Goal: Task Accomplishment & Management: Manage account settings

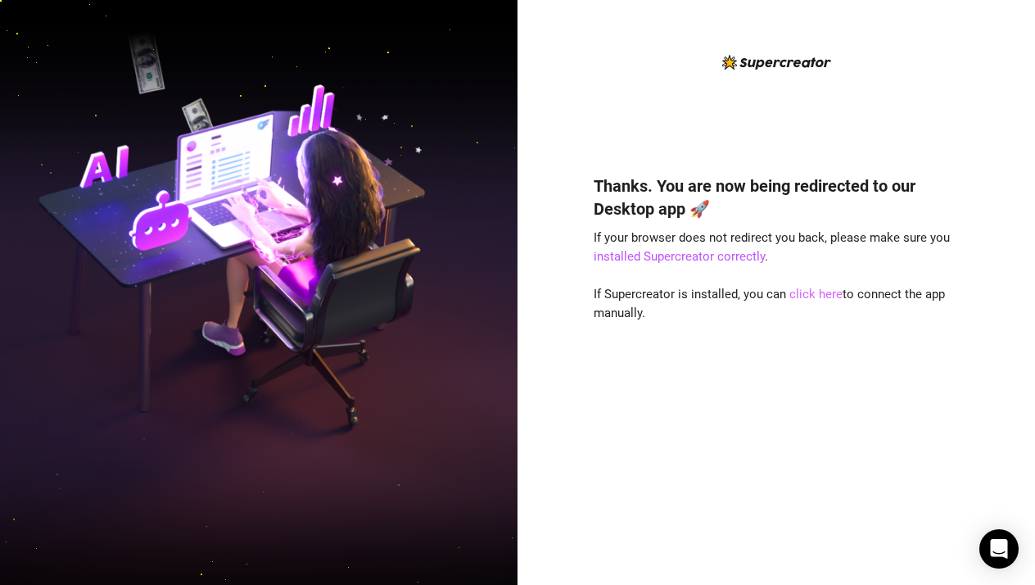
click at [819, 300] on link "click here" at bounding box center [816, 294] width 53 height 15
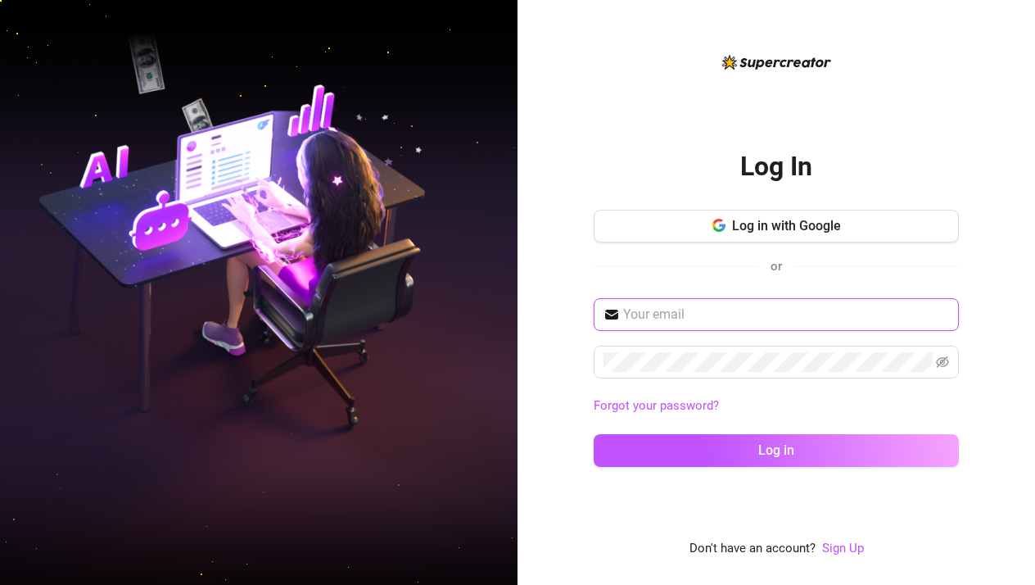
click at [818, 314] on input "text" at bounding box center [786, 315] width 326 height 20
click at [647, 305] on input "text" at bounding box center [786, 315] width 326 height 20
type input "ד"
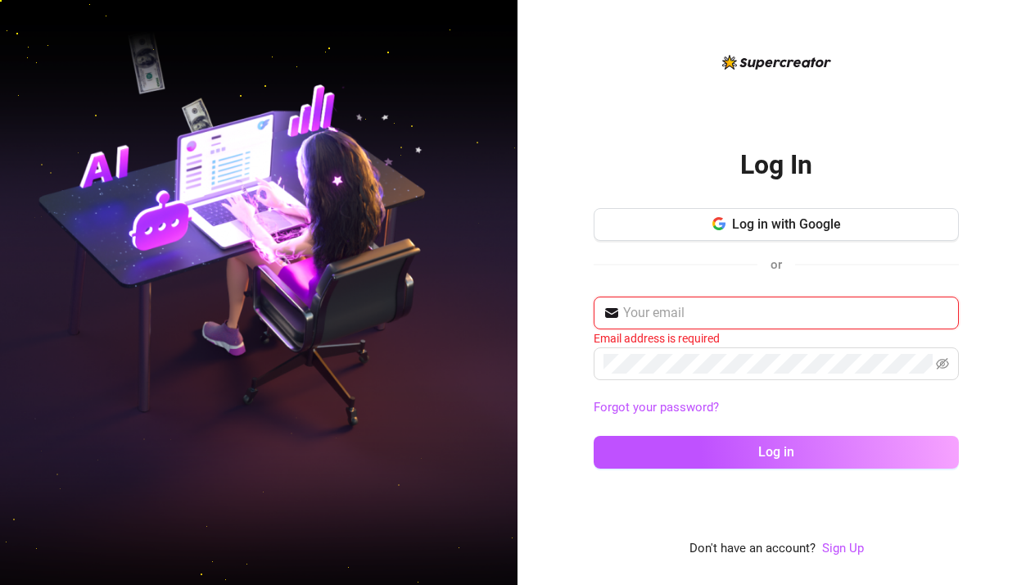
type input "a"
type input "e"
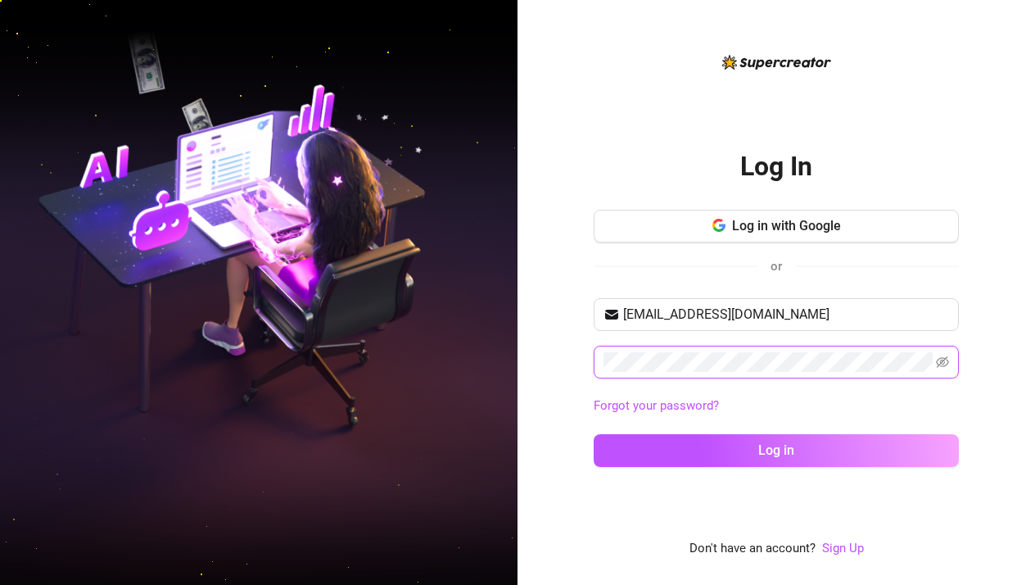
click at [777, 450] on button "Log in" at bounding box center [776, 450] width 365 height 33
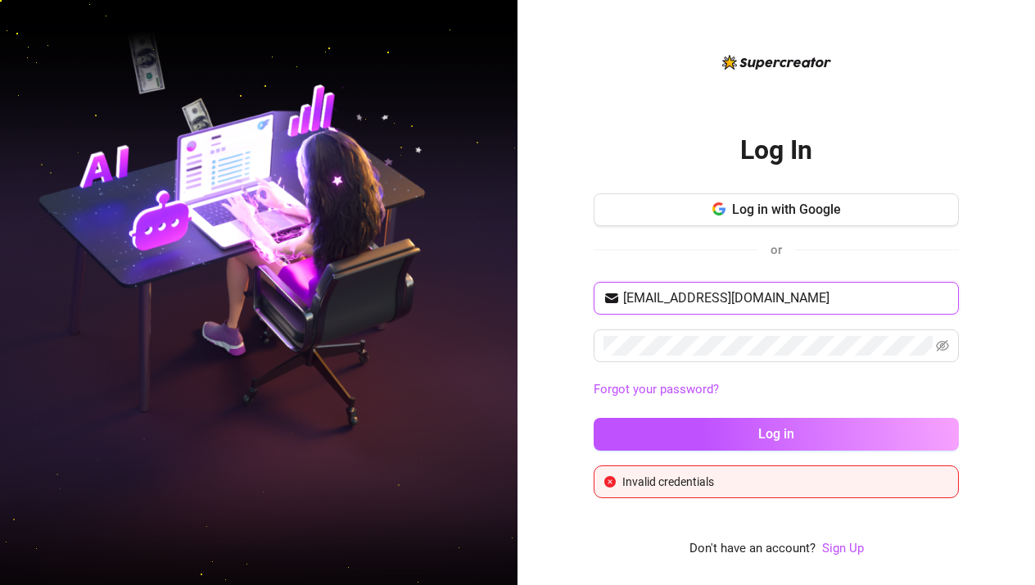
click at [709, 293] on input "eyalalomg2004@gmail.com" at bounding box center [786, 298] width 326 height 20
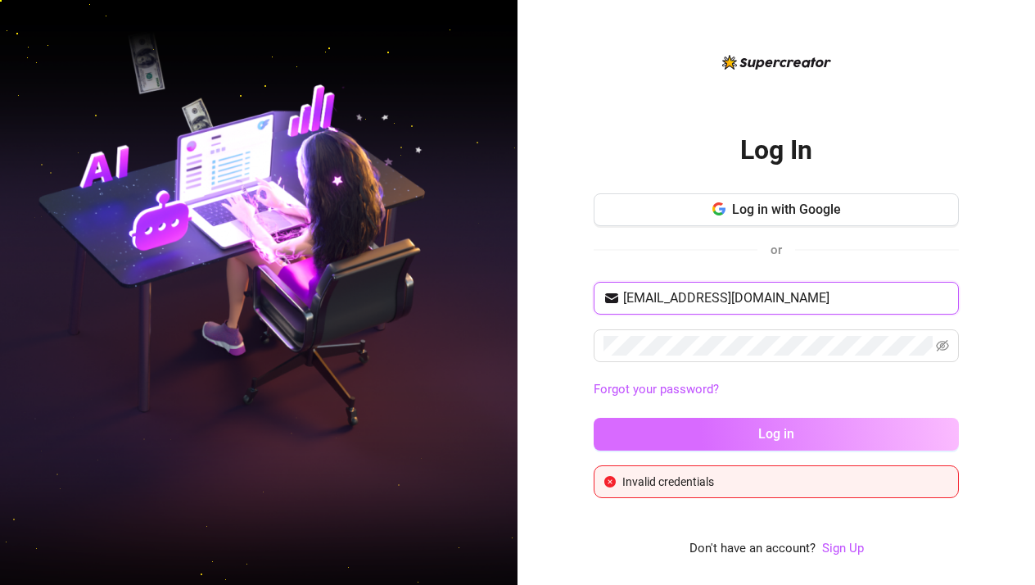
type input "eyalalomg@gmail.com"
click at [851, 429] on button "Log in" at bounding box center [776, 434] width 365 height 33
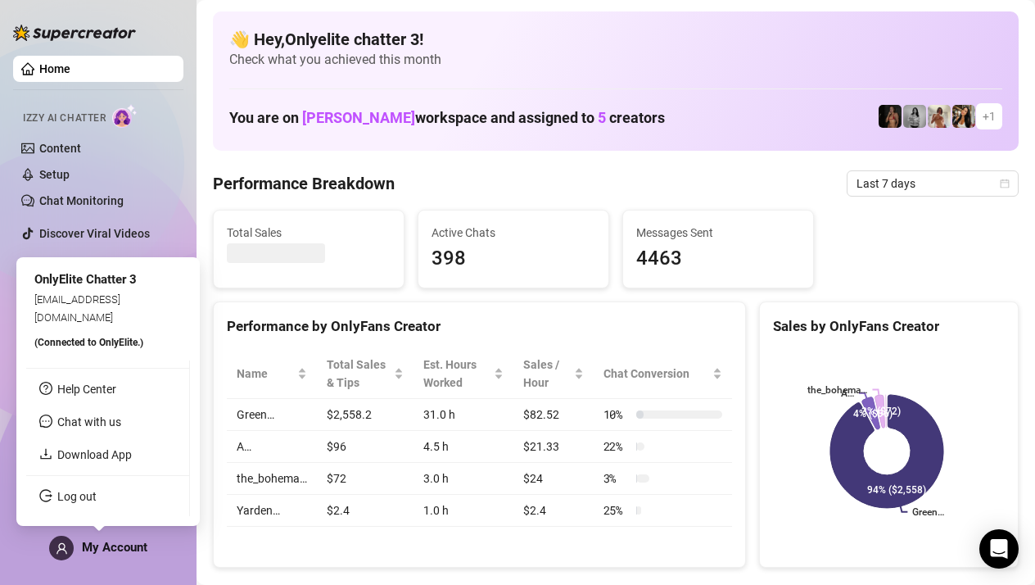
click at [64, 553] on icon "user" at bounding box center [62, 548] width 12 height 12
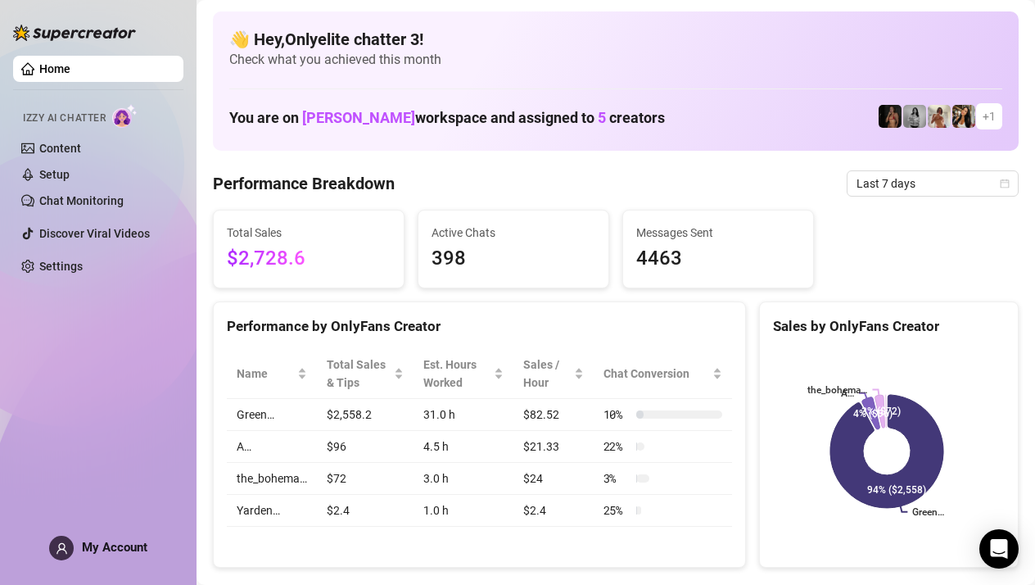
click at [67, 544] on icon "user" at bounding box center [62, 548] width 12 height 12
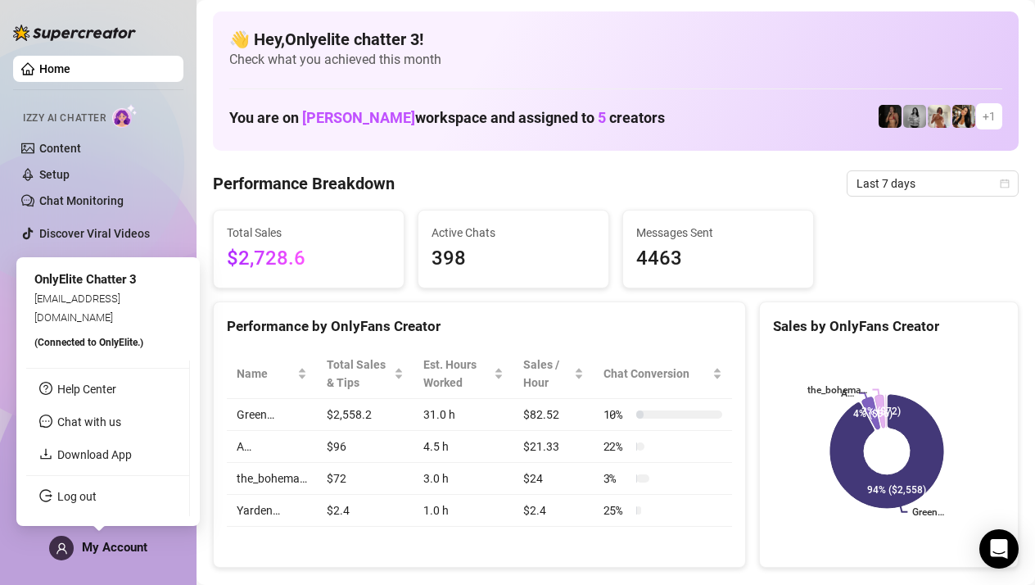
click at [81, 494] on link "Log out" at bounding box center [76, 496] width 39 height 13
